Goal: Information Seeking & Learning: Learn about a topic

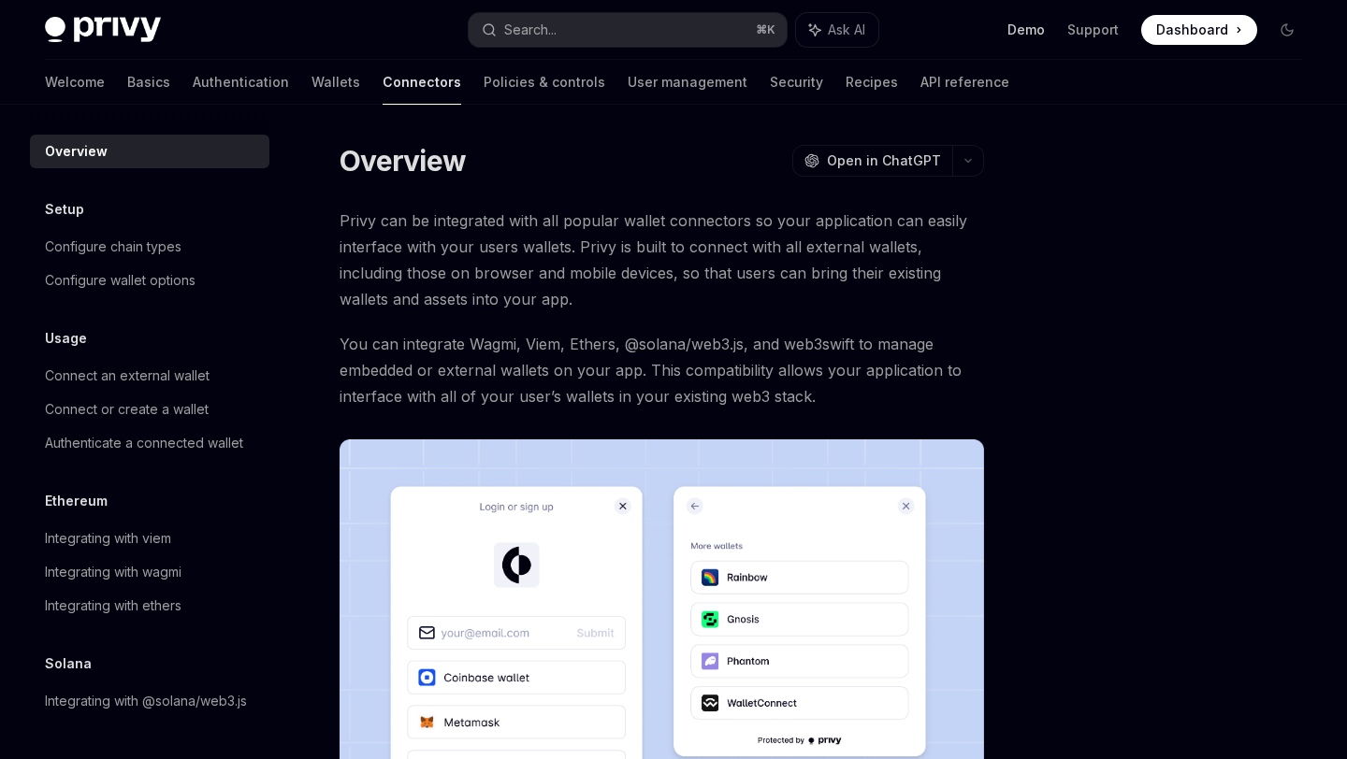
click at [1028, 25] on link "Demo" at bounding box center [1025, 30] width 37 height 19
click at [127, 91] on link "Basics" at bounding box center [148, 82] width 43 height 45
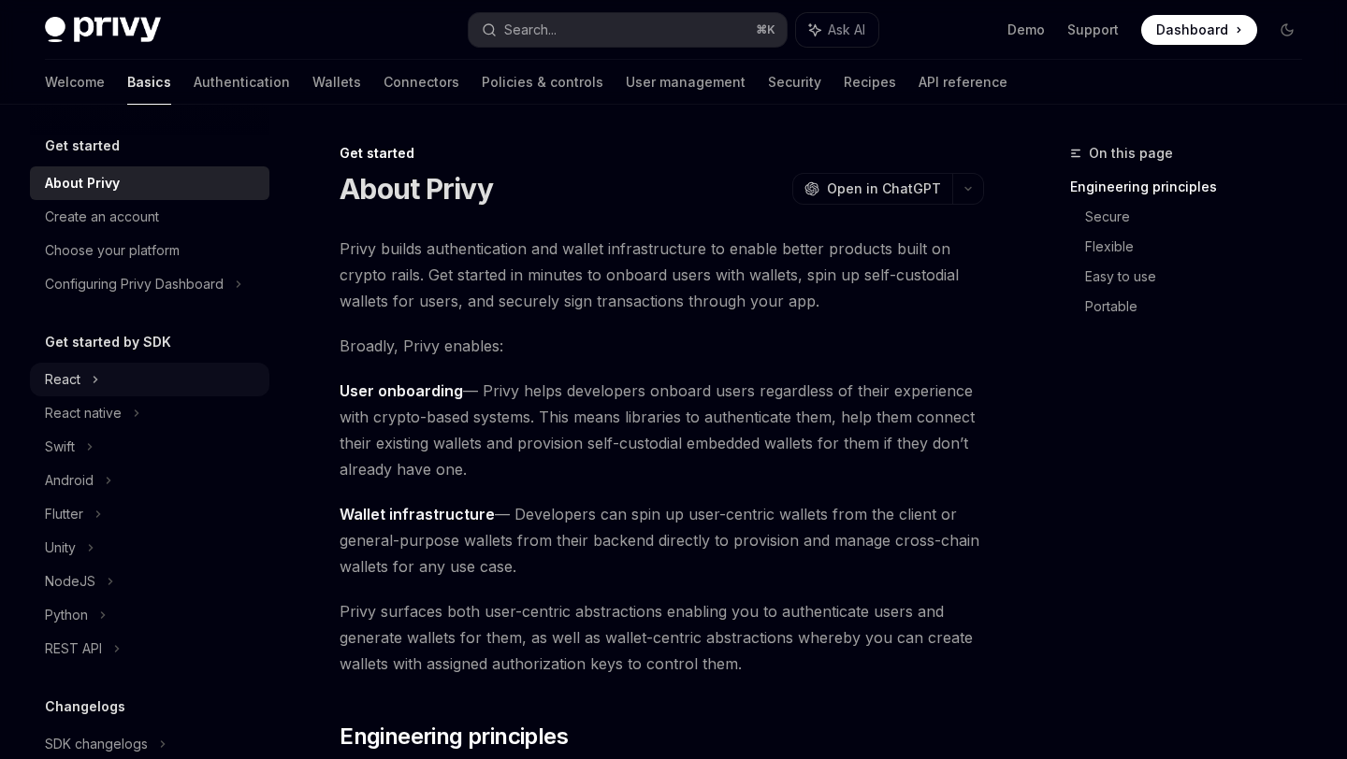
click at [79, 383] on div "React" at bounding box center [149, 380] width 239 height 34
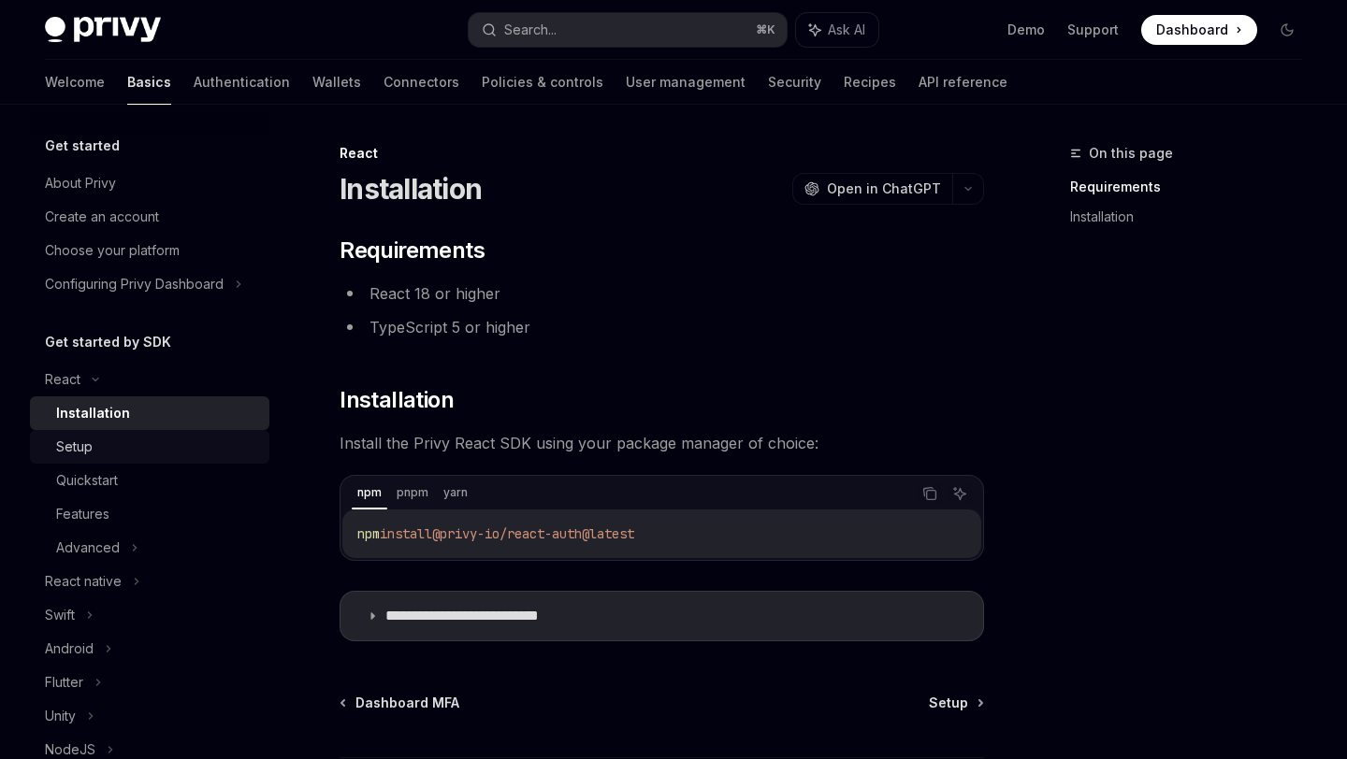
click at [98, 445] on div "Setup" at bounding box center [157, 447] width 202 height 22
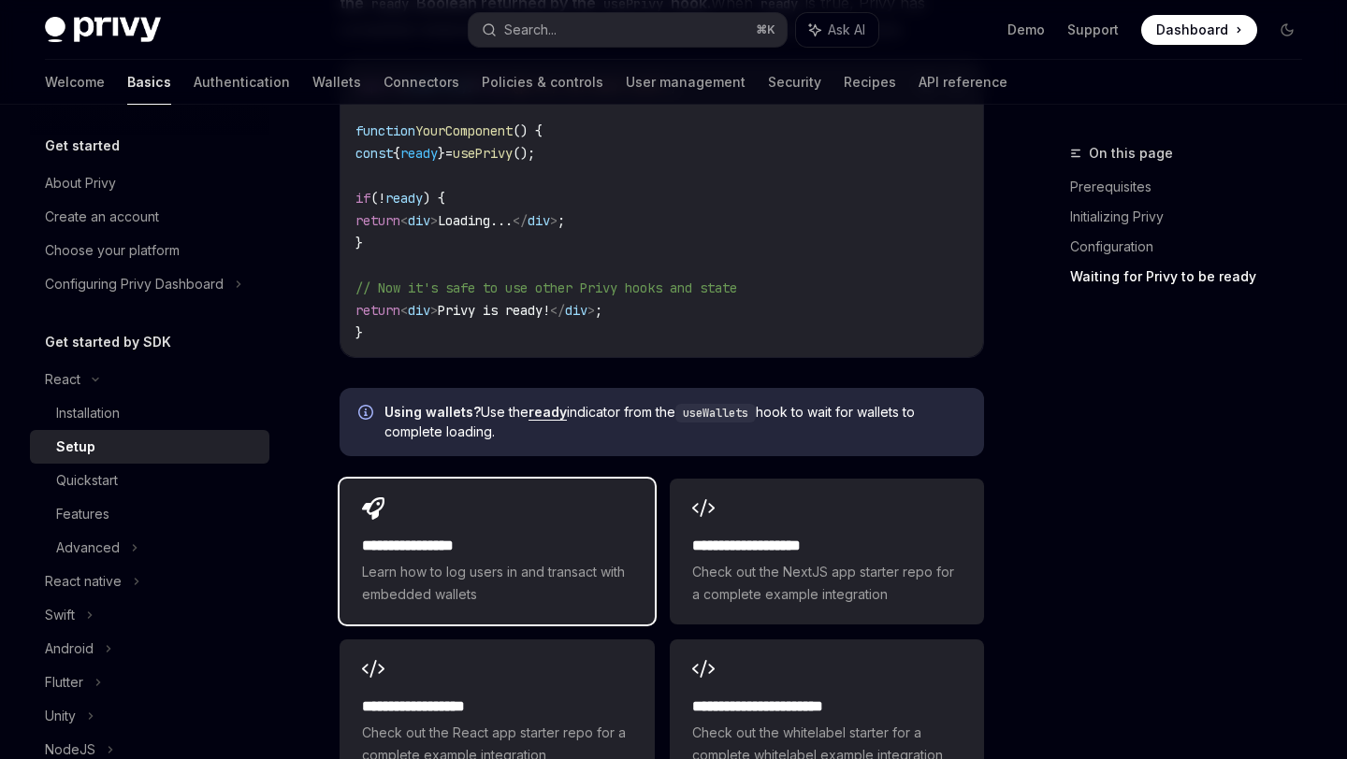
scroll to position [2194, 0]
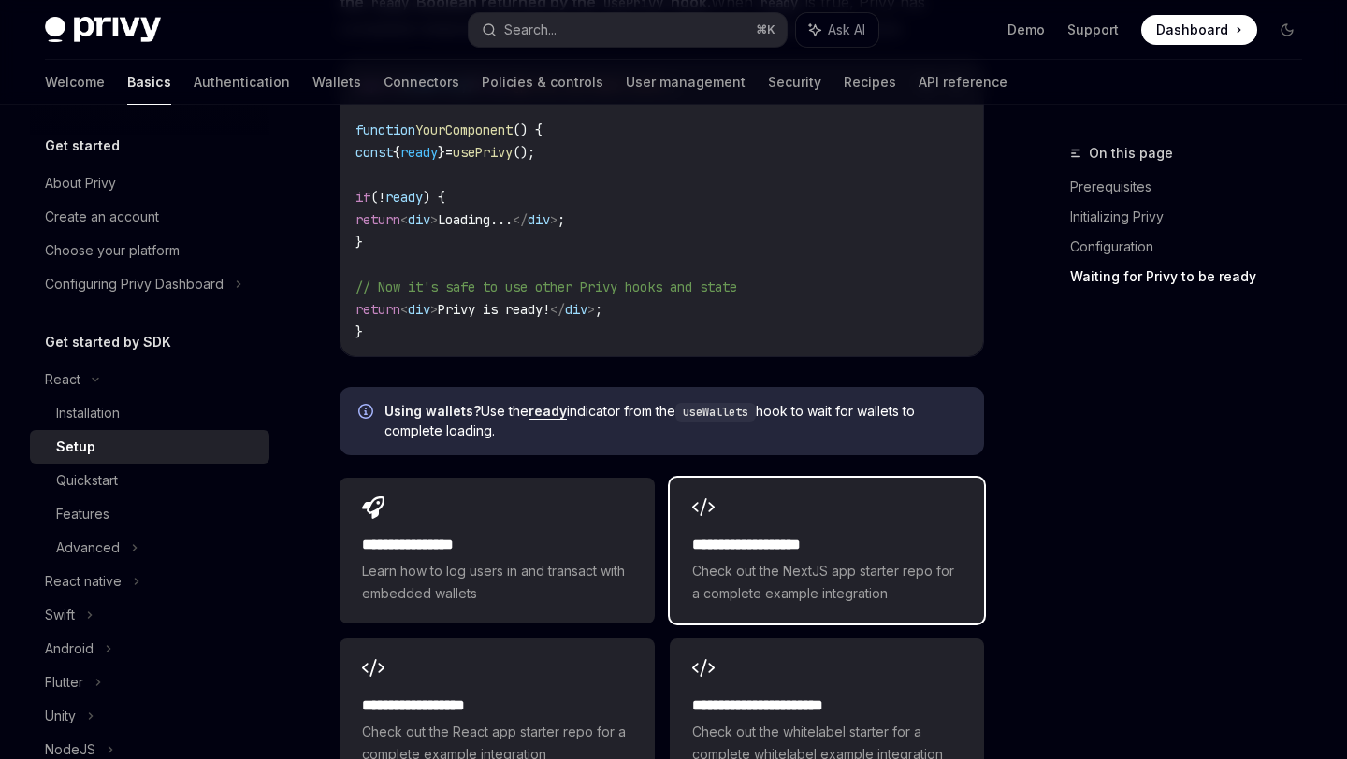
click at [761, 565] on div "**********" at bounding box center [826, 569] width 269 height 71
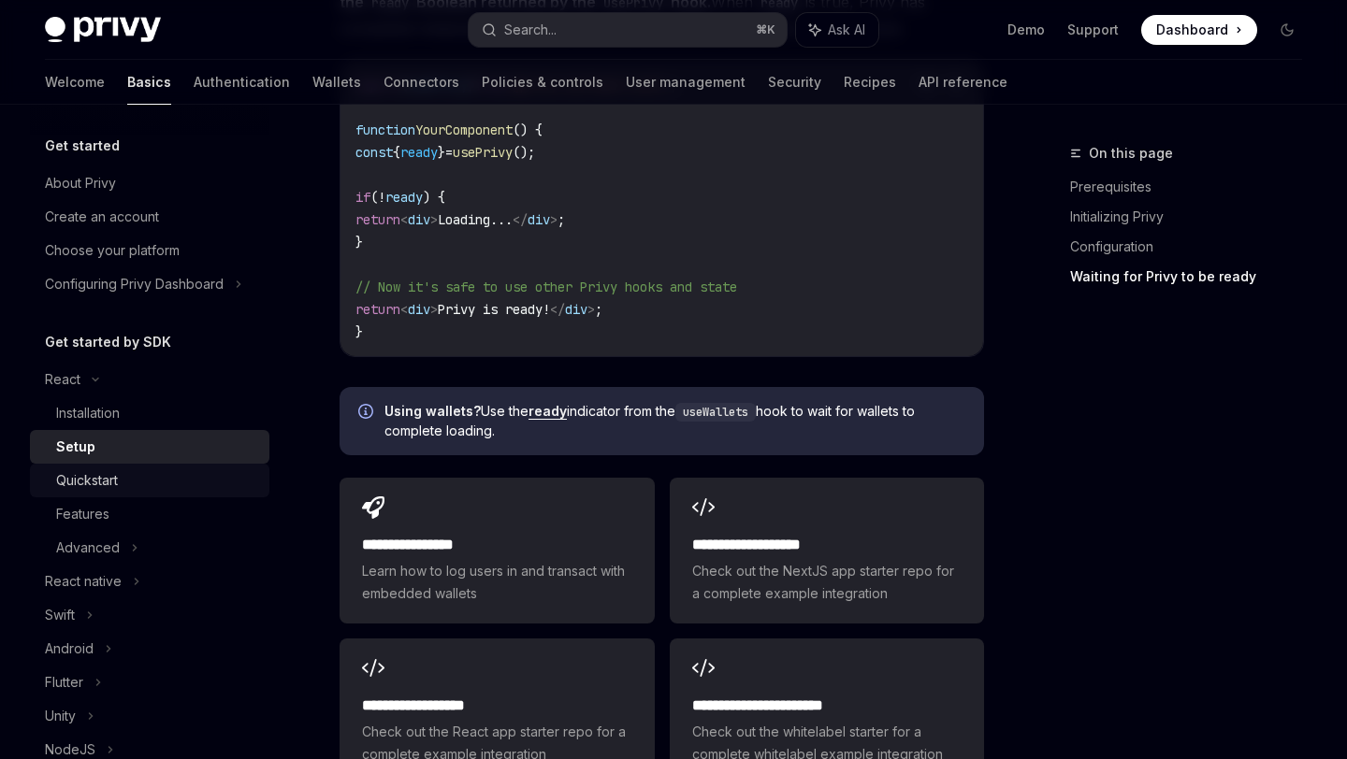
click at [98, 481] on div "Quickstart" at bounding box center [87, 480] width 62 height 22
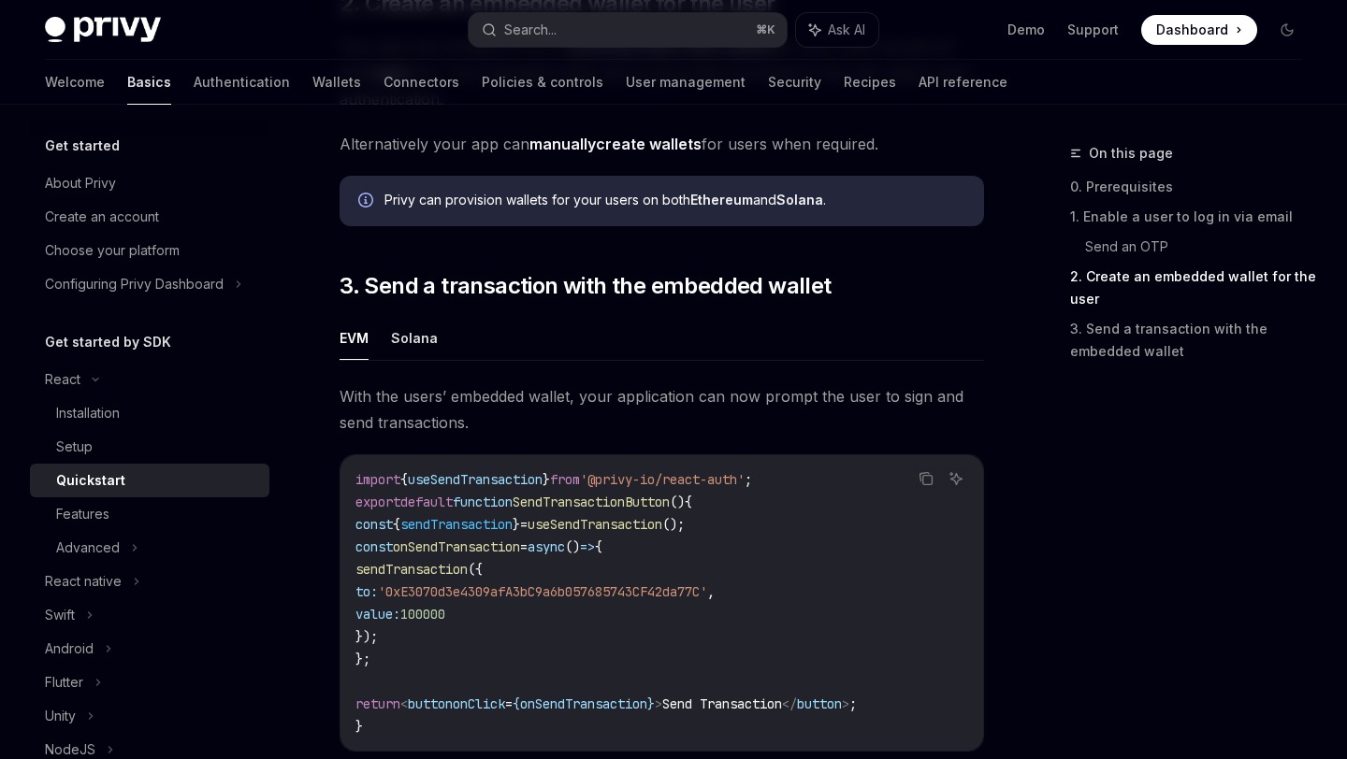
scroll to position [1470, 0]
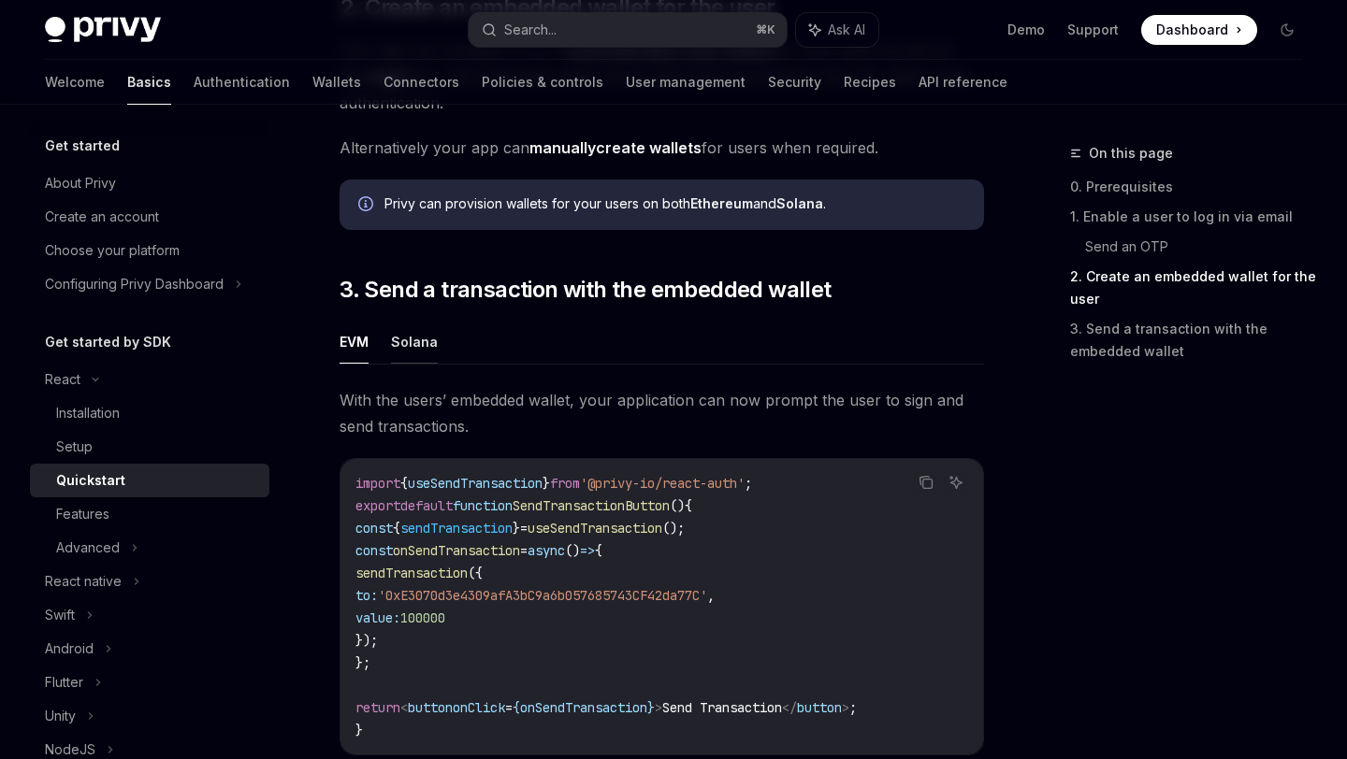
click at [428, 364] on button "Solana" at bounding box center [414, 342] width 47 height 44
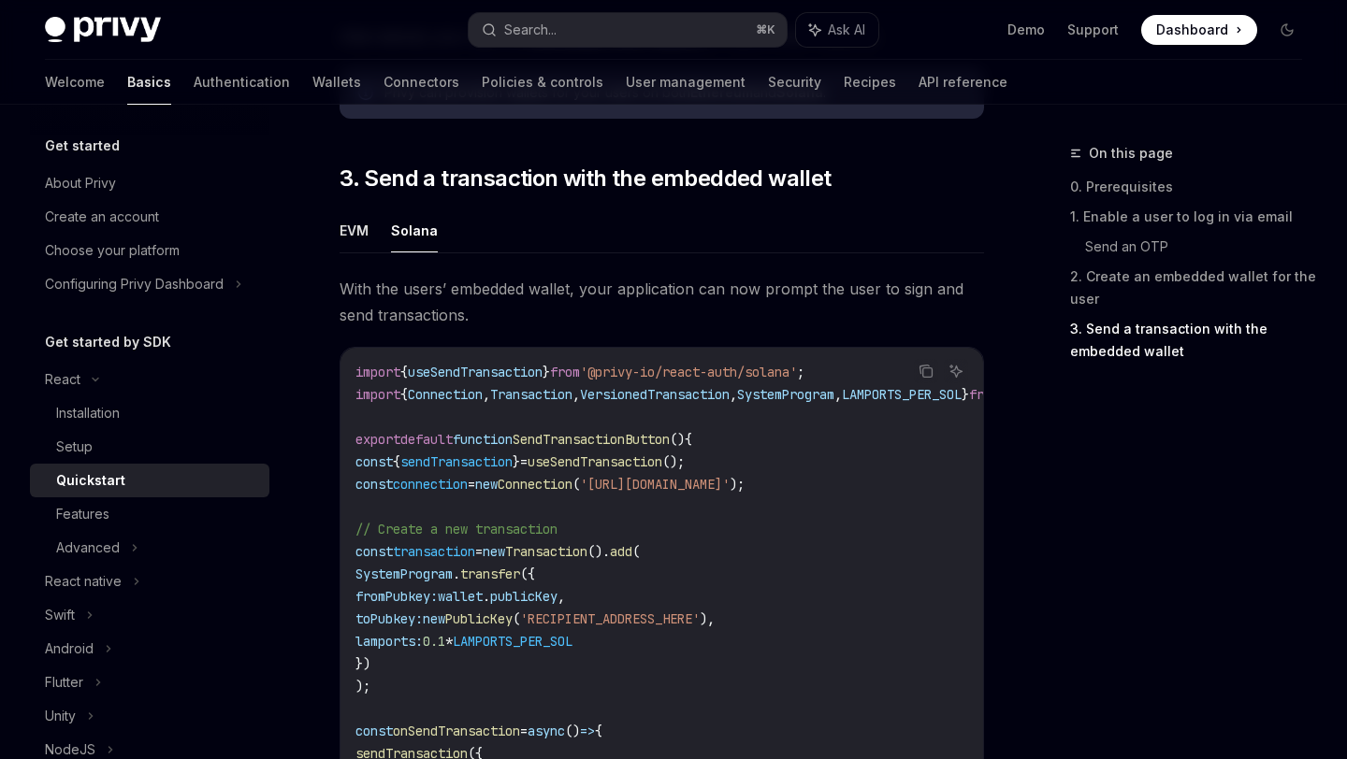
scroll to position [1723, 0]
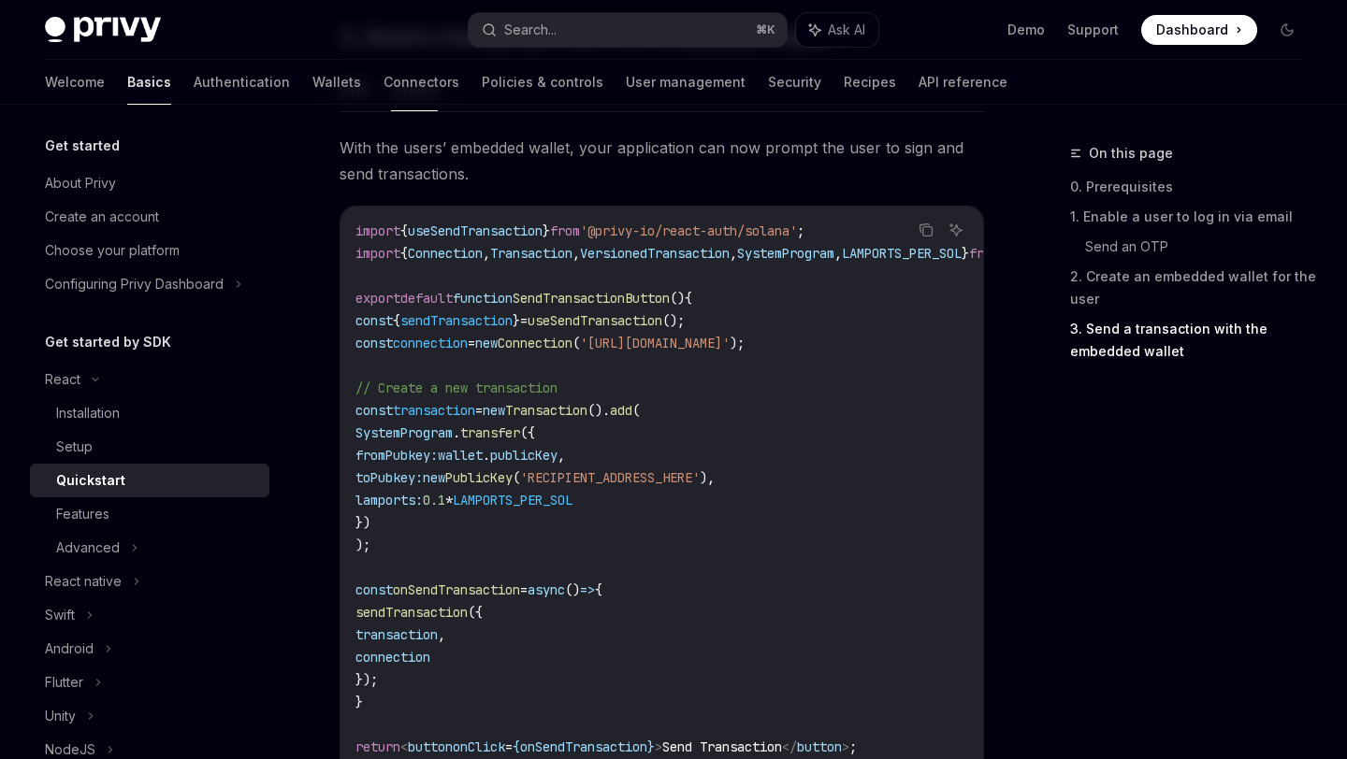
click at [466, 621] on span "sendTransaction" at bounding box center [411, 612] width 112 height 17
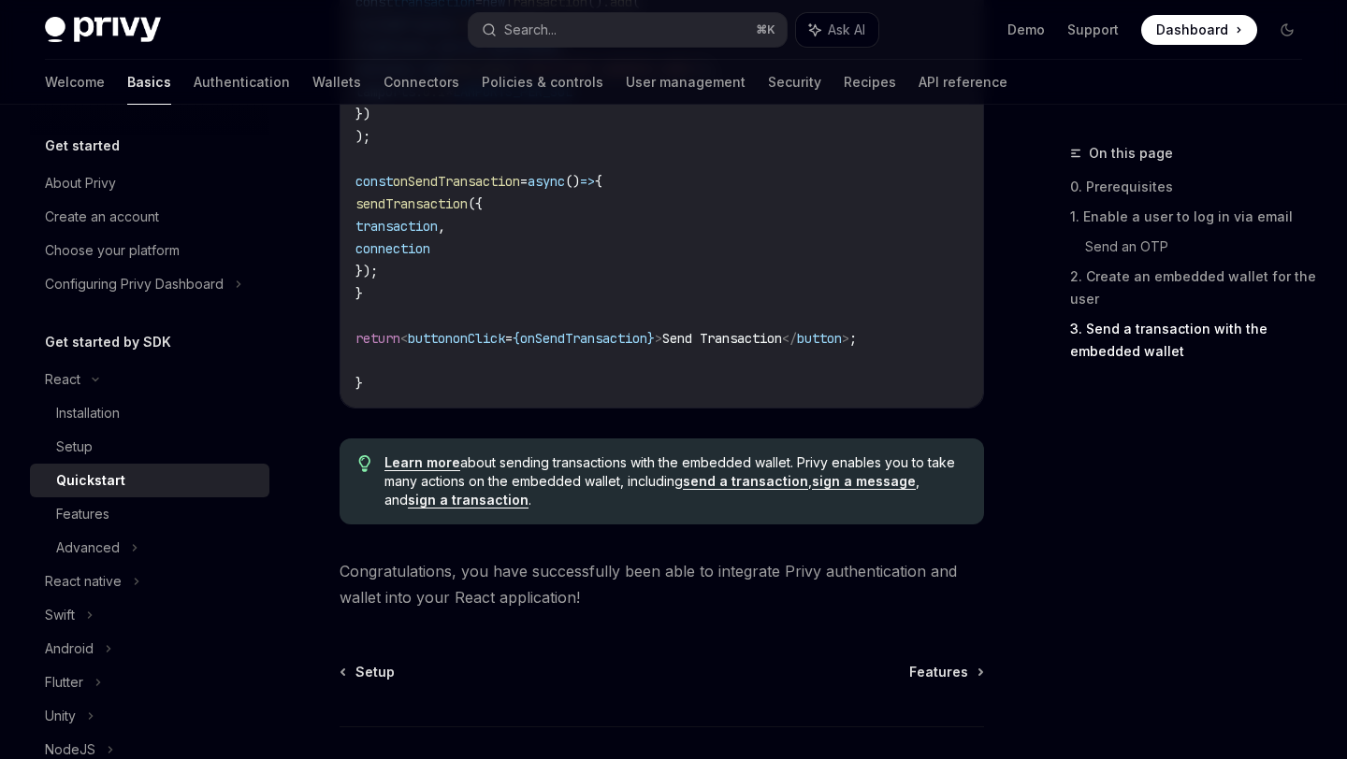
scroll to position [2275, 0]
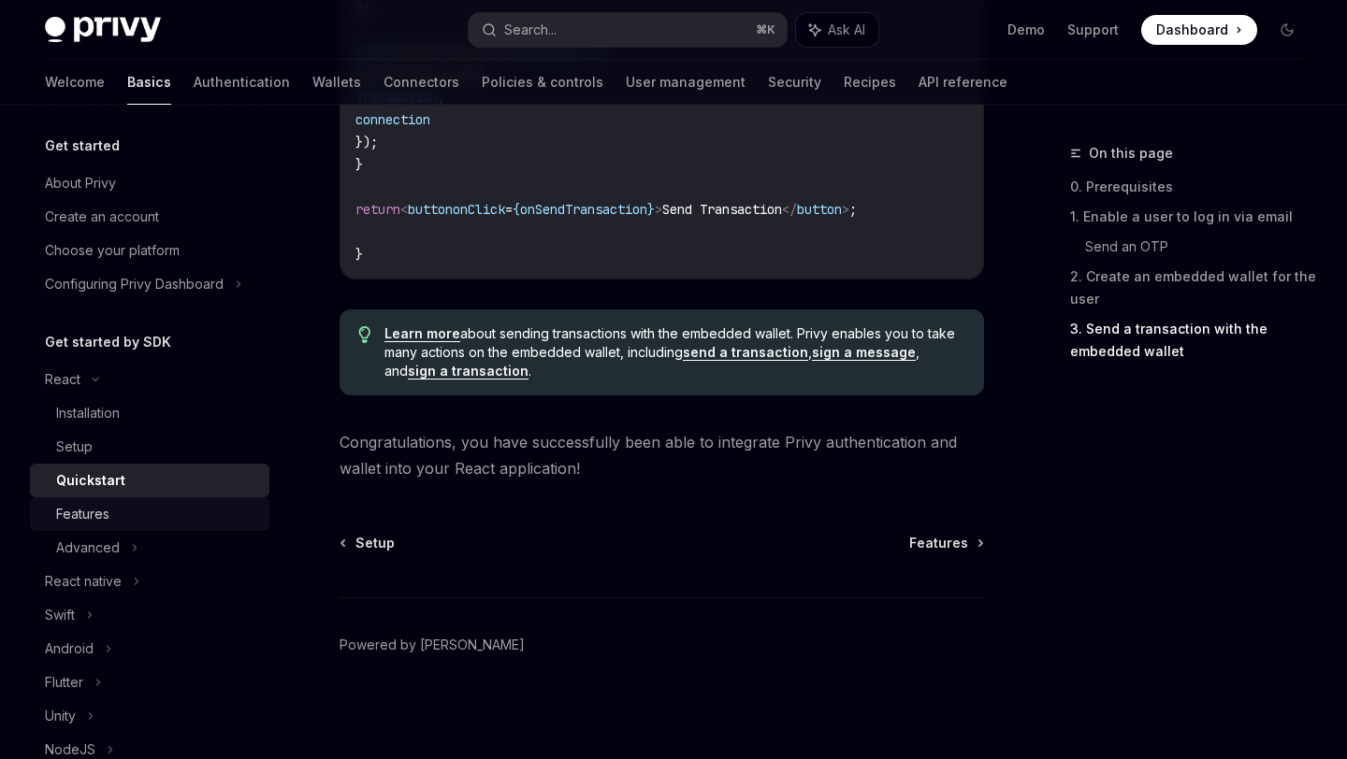
click at [68, 515] on div "Features" at bounding box center [82, 514] width 53 height 22
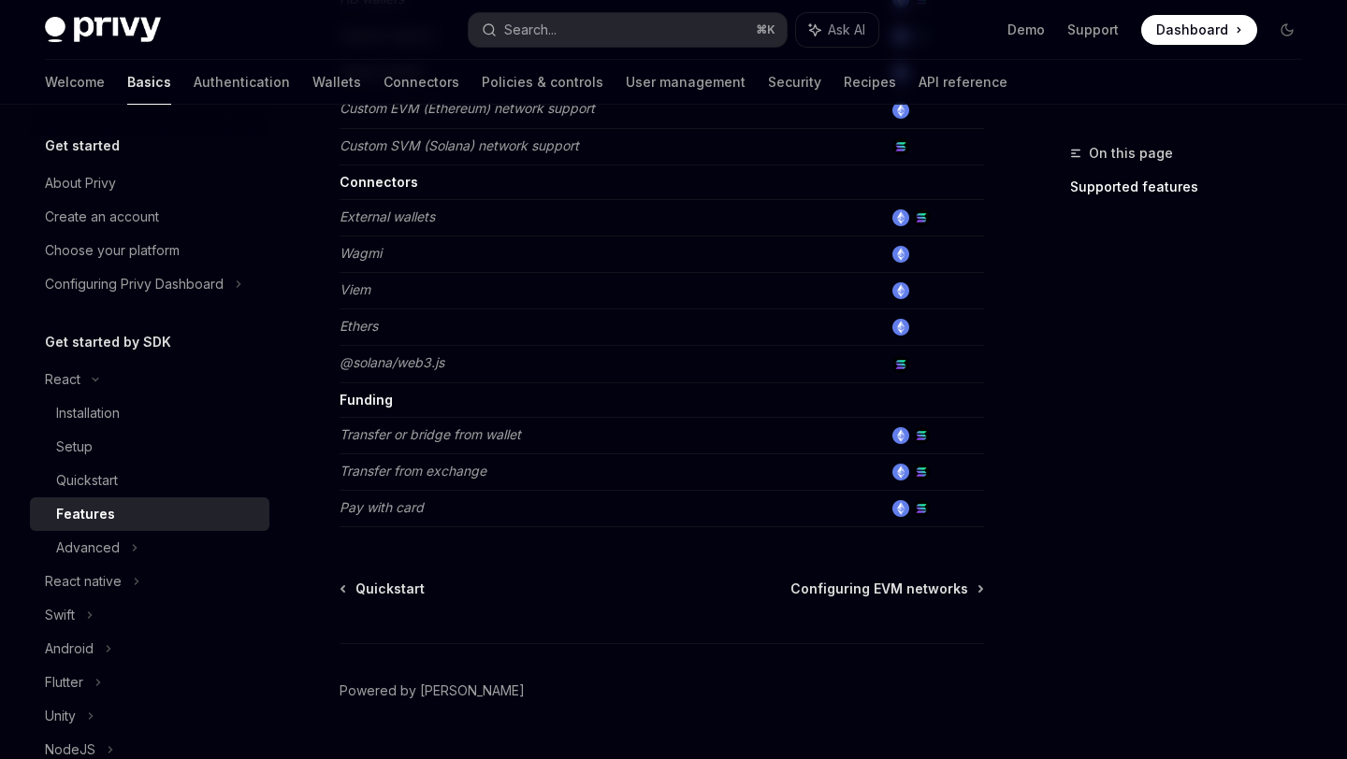
scroll to position [1231, 0]
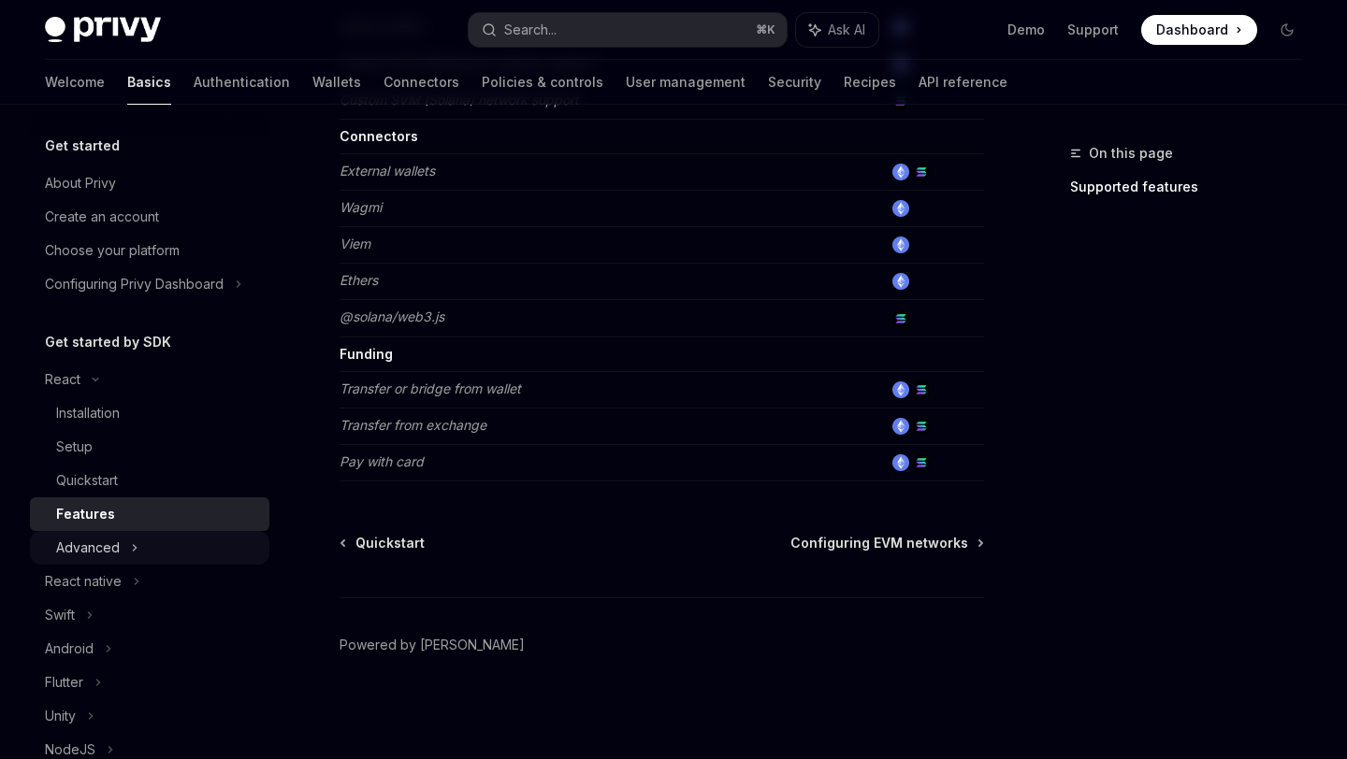
click at [115, 555] on div "Advanced" at bounding box center [88, 548] width 64 height 22
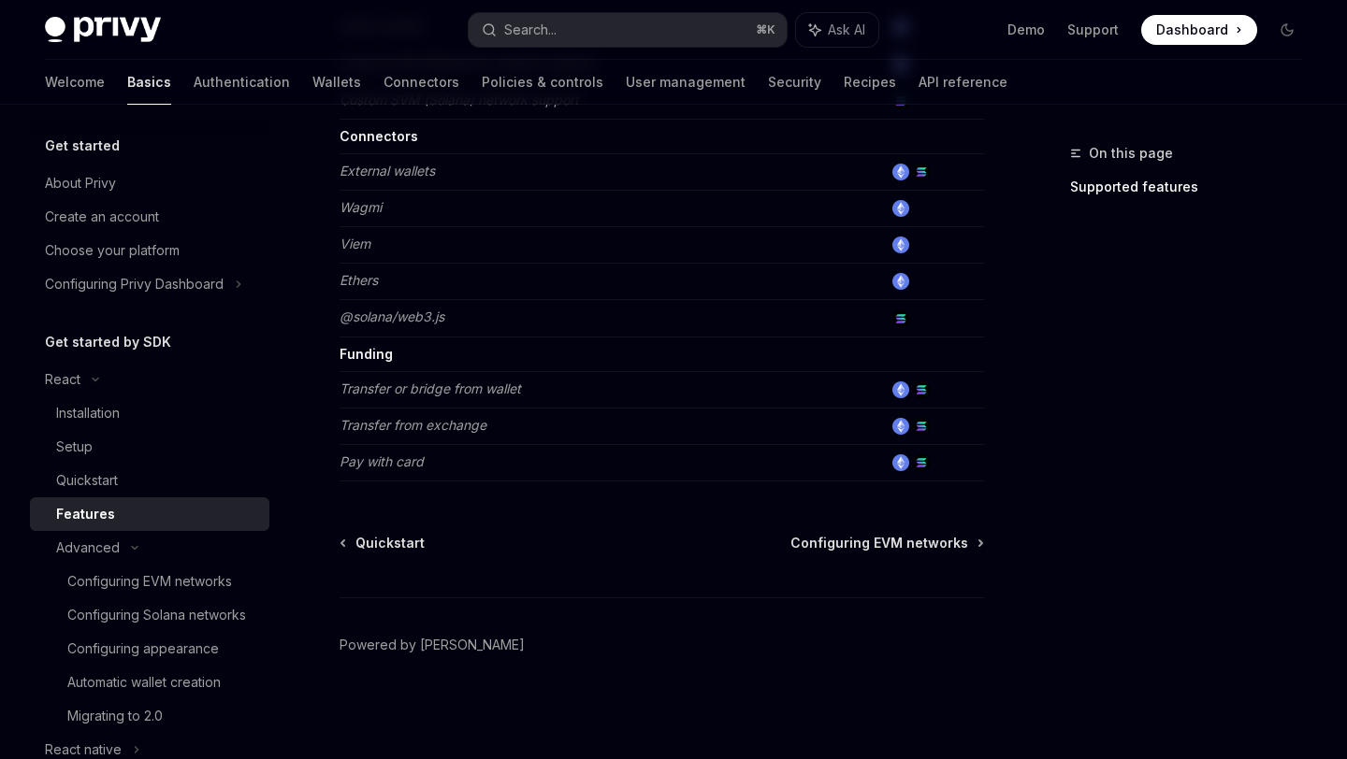
type textarea "*"
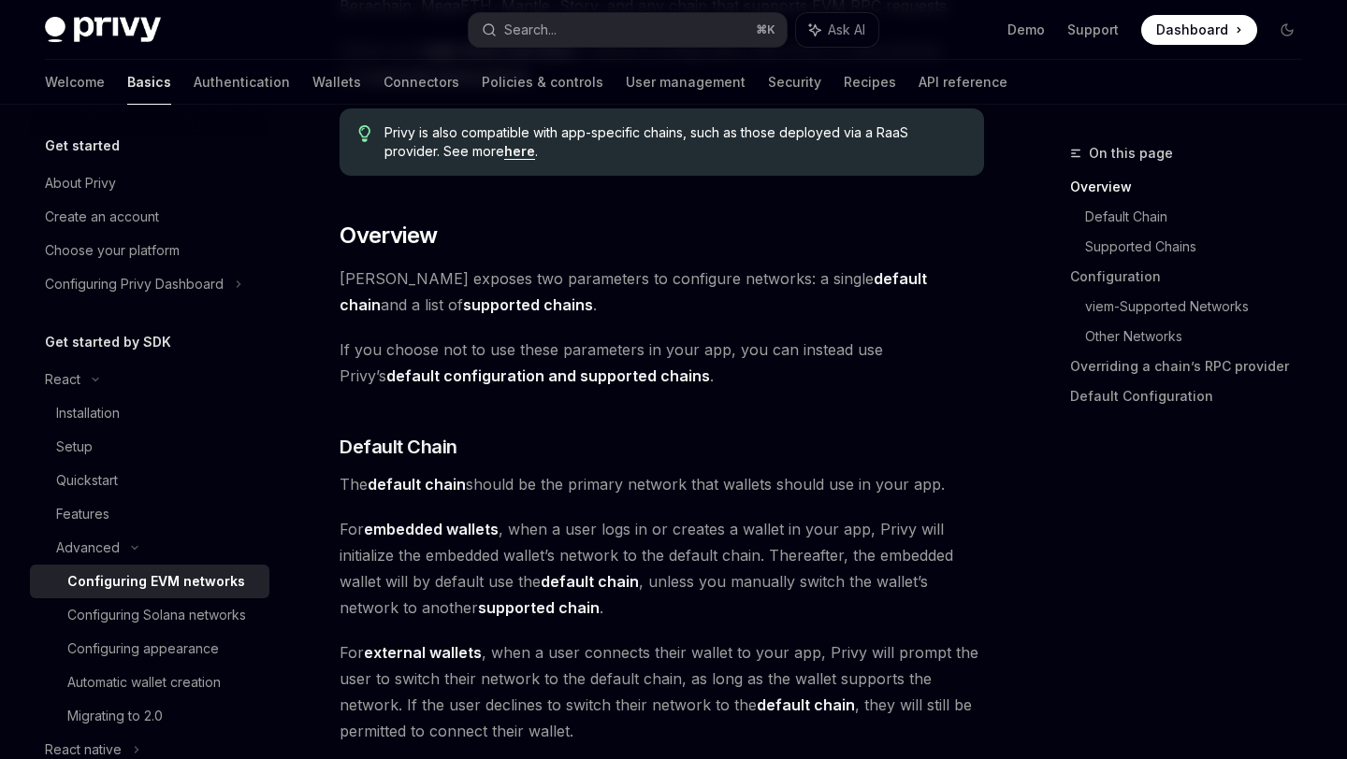
scroll to position [339, 0]
